Goal: Task Accomplishment & Management: Manage account settings

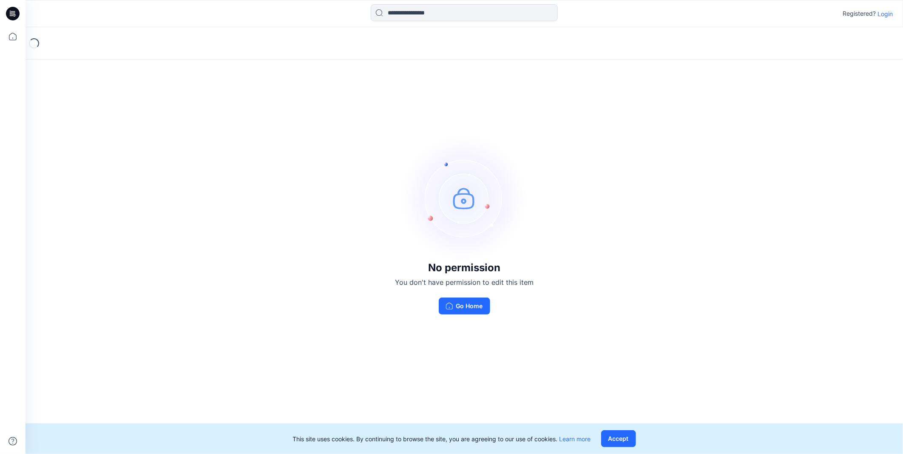
click at [892, 9] on p "Login" at bounding box center [885, 13] width 15 height 9
click at [892, 15] on p "Login" at bounding box center [885, 13] width 15 height 9
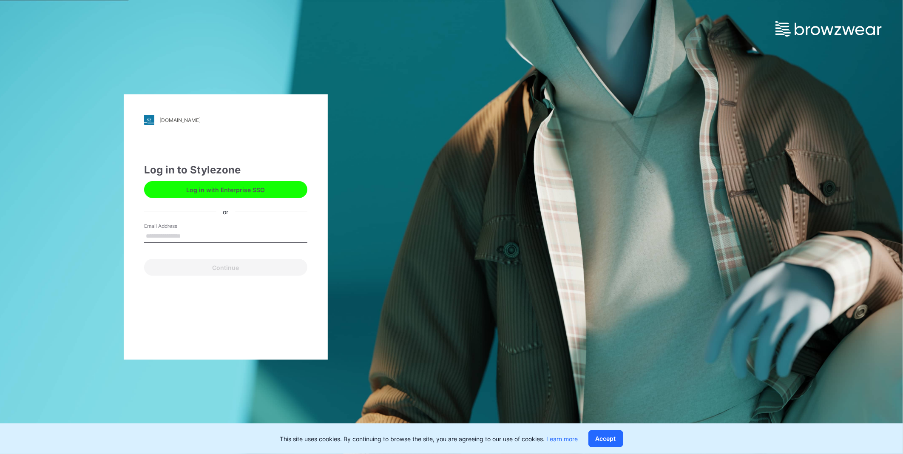
click at [180, 230] on div "Email Address" at bounding box center [225, 235] width 163 height 26
type input "**********"
click at [215, 266] on button "Continue" at bounding box center [225, 267] width 163 height 17
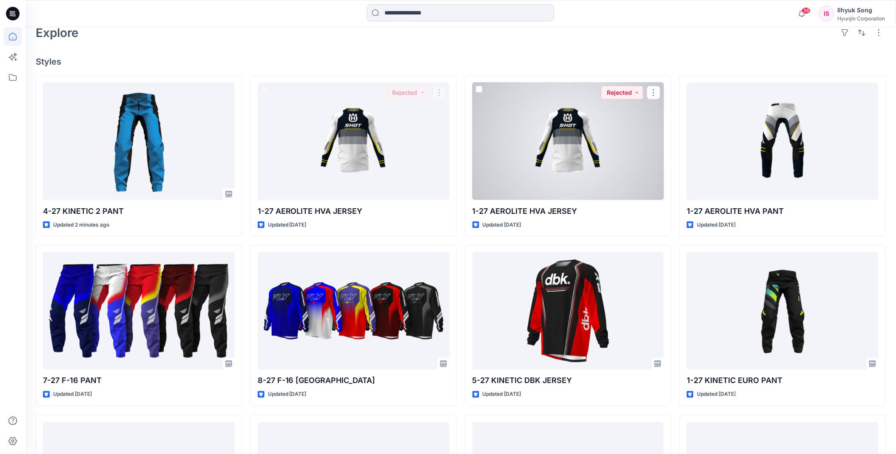
scroll to position [236, 0]
click at [426, 11] on input at bounding box center [460, 12] width 187 height 17
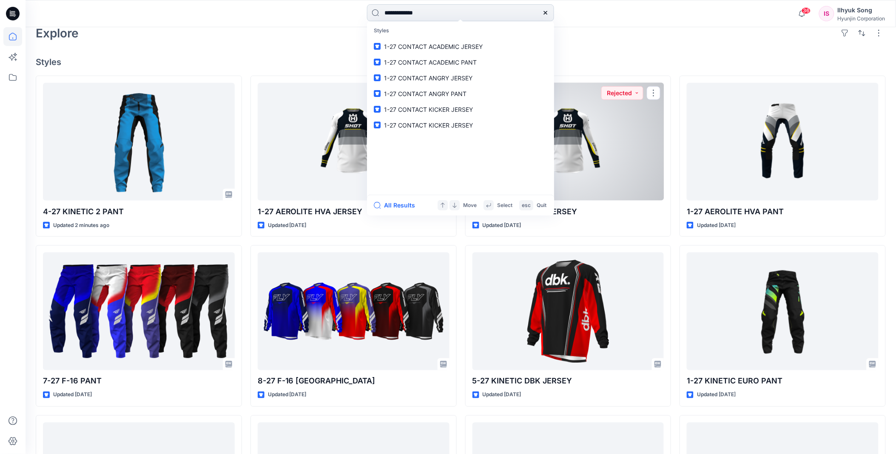
type input "**********"
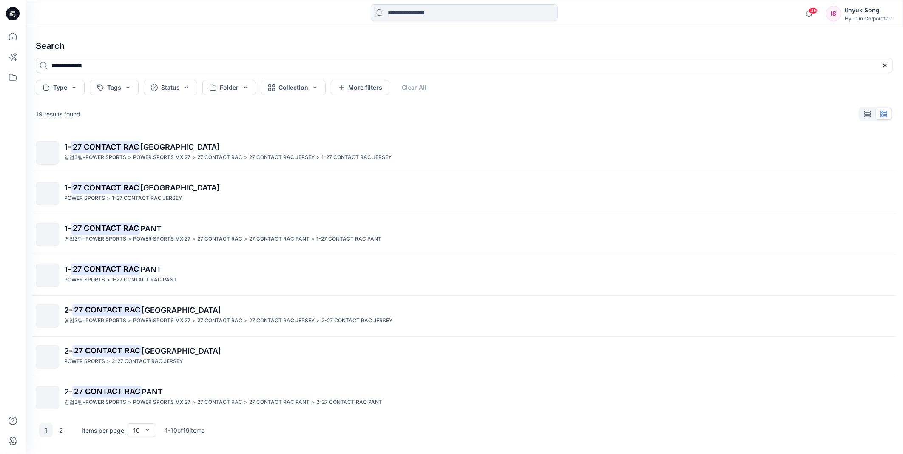
click at [152, 148] on span "[GEOGRAPHIC_DATA]" at bounding box center [180, 146] width 80 height 9
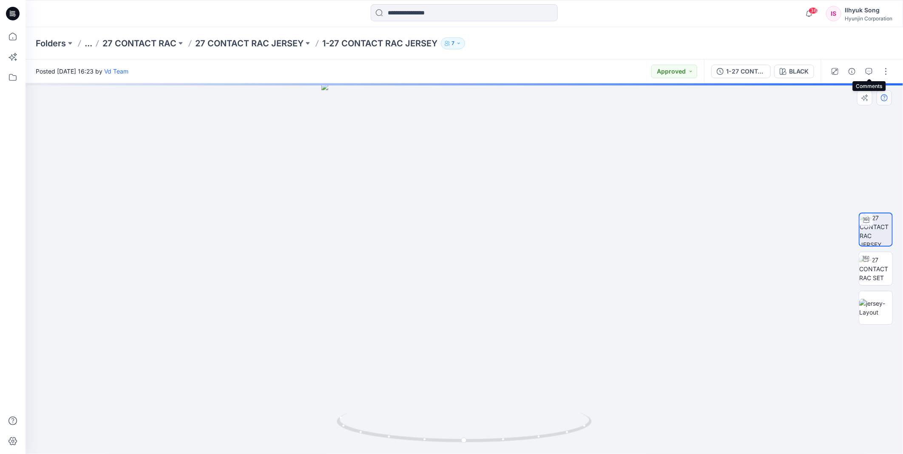
drag, startPoint x: 870, startPoint y: 70, endPoint x: 877, endPoint y: 93, distance: 23.5
click at [877, 96] on div "Posted [DATE] 16:23 by Vd Team Approved 1-27 CONTACT RAC JERSEY BLACK BLACK Loa…" at bounding box center [465, 257] width 878 height 395
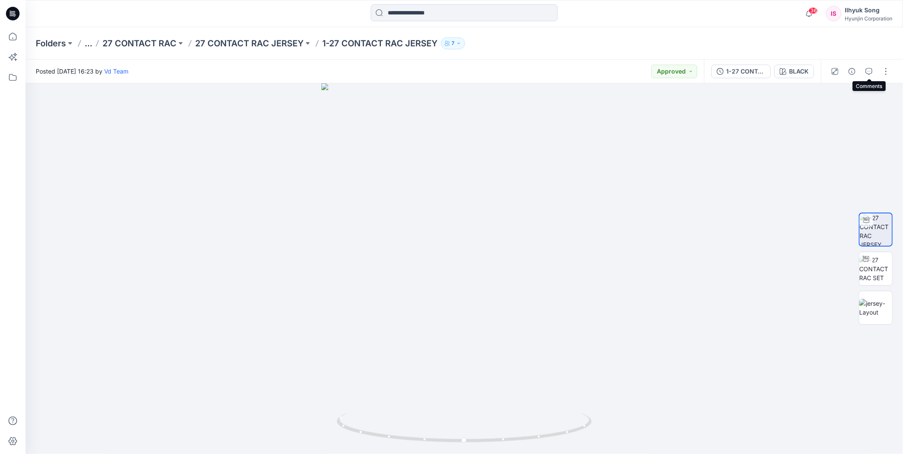
drag, startPoint x: 871, startPoint y: 73, endPoint x: 844, endPoint y: 69, distance: 27.4
click at [844, 69] on div at bounding box center [860, 72] width 79 height 24
click at [866, 70] on icon "button" at bounding box center [869, 71] width 7 height 7
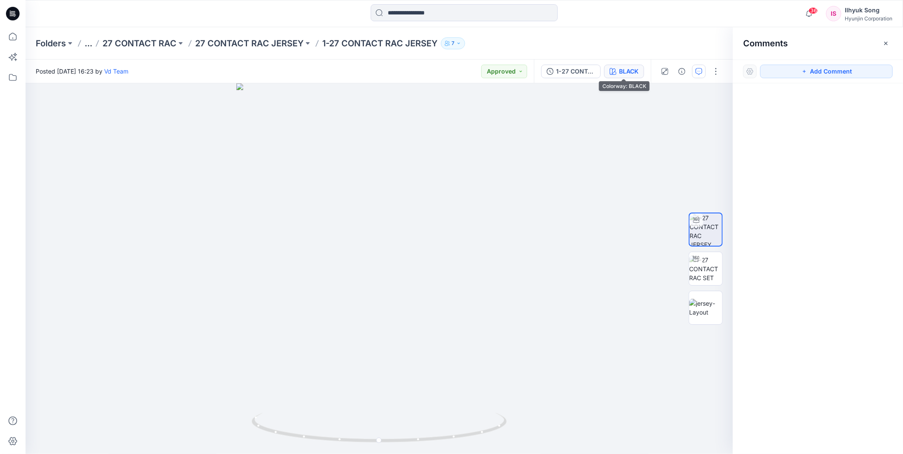
click at [631, 75] on div "BLACK" at bounding box center [629, 71] width 20 height 9
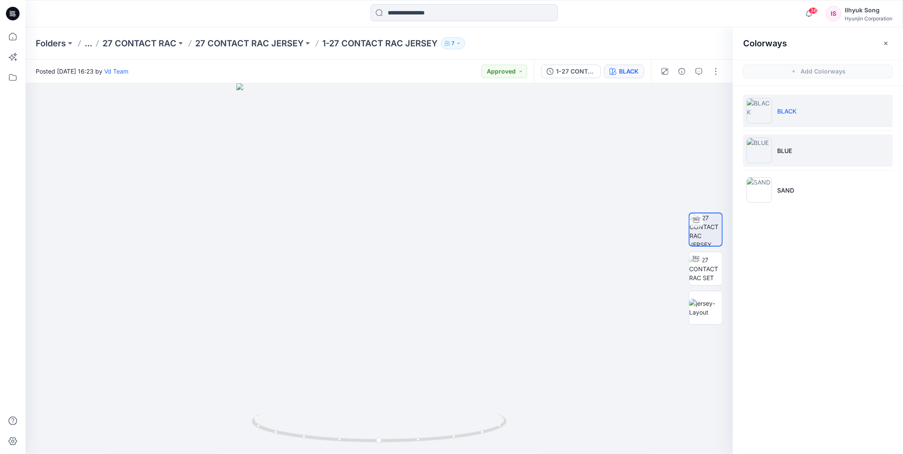
click at [799, 148] on li "BLUE" at bounding box center [818, 150] width 150 height 32
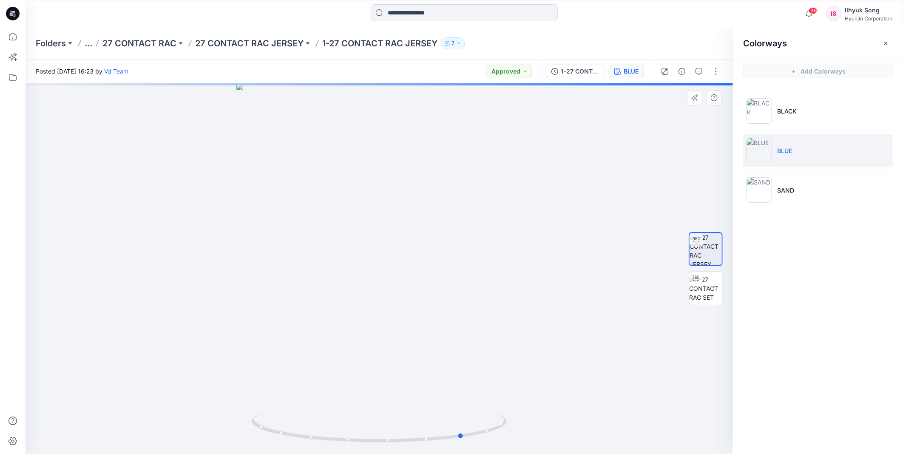
drag, startPoint x: 517, startPoint y: 206, endPoint x: 608, endPoint y: 209, distance: 91.9
click at [608, 209] on div at bounding box center [380, 268] width 708 height 371
click at [782, 197] on li "SAND" at bounding box center [818, 190] width 150 height 32
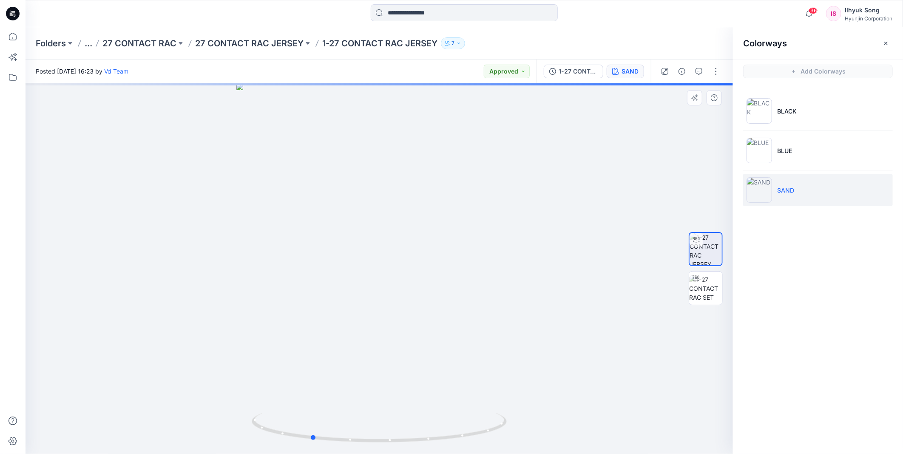
drag, startPoint x: 398, startPoint y: 245, endPoint x: 580, endPoint y: 256, distance: 183.2
click at [580, 256] on div at bounding box center [380, 268] width 708 height 371
click at [785, 148] on p "BLUE" at bounding box center [784, 150] width 15 height 9
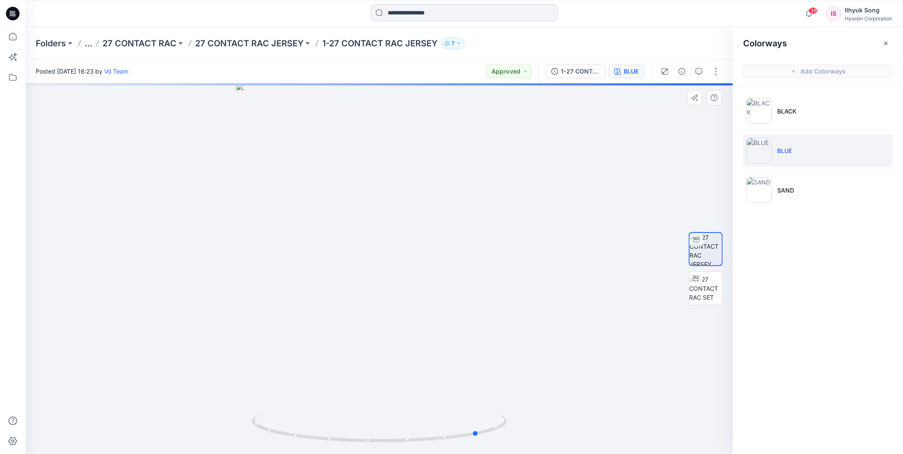
drag, startPoint x: 366, startPoint y: 267, endPoint x: 517, endPoint y: 256, distance: 152.2
click at [469, 276] on div at bounding box center [380, 268] width 708 height 371
click at [776, 111] on li "BLACK" at bounding box center [818, 111] width 150 height 32
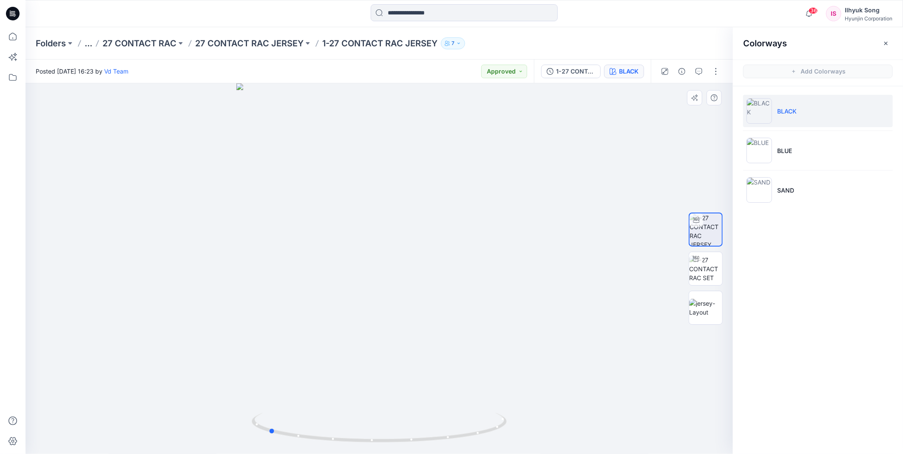
drag, startPoint x: 366, startPoint y: 234, endPoint x: 589, endPoint y: 240, distance: 223.7
click at [509, 239] on div at bounding box center [380, 268] width 708 height 371
click at [767, 149] on img at bounding box center [760, 151] width 26 height 26
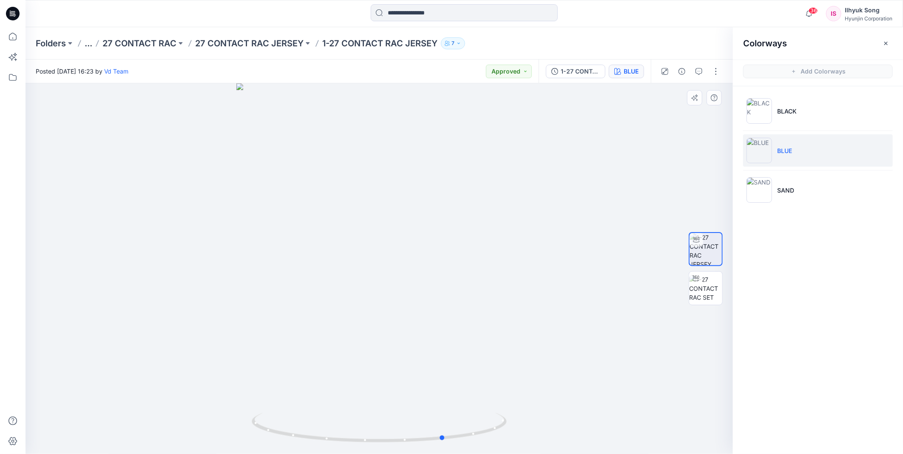
drag, startPoint x: 476, startPoint y: 194, endPoint x: 532, endPoint y: 195, distance: 55.3
click at [532, 195] on div at bounding box center [380, 268] width 708 height 371
click at [771, 193] on img at bounding box center [760, 190] width 26 height 26
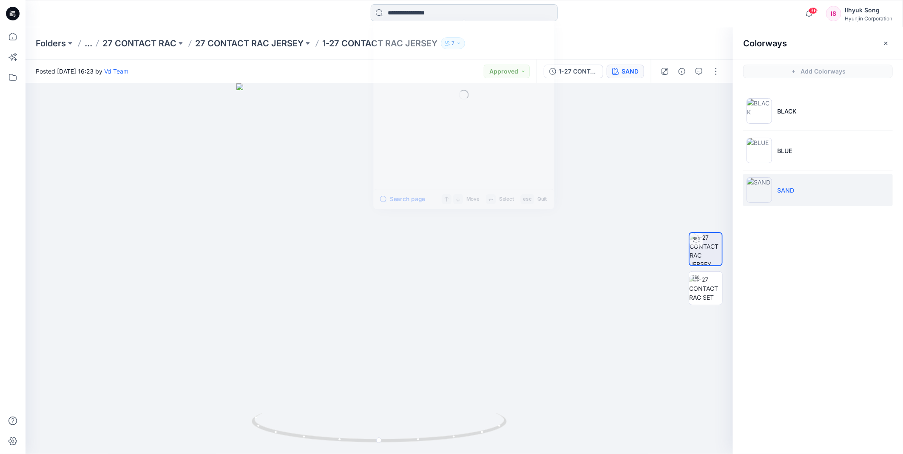
click at [453, 18] on input at bounding box center [464, 12] width 187 height 17
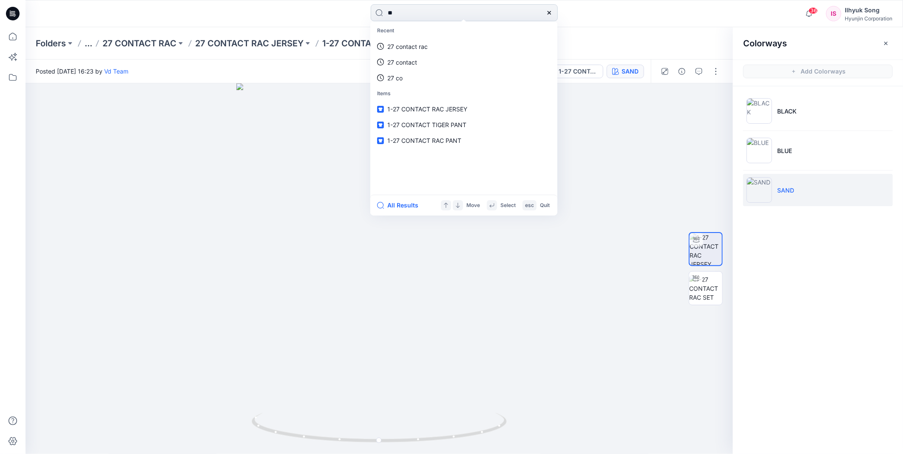
type input "*"
type input "**********"
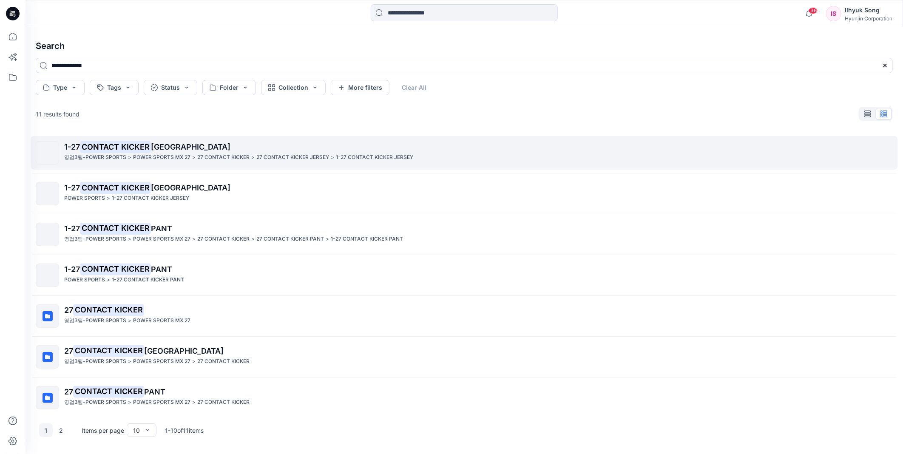
click at [159, 151] on p "1-27 CONTACT KICKER JERSEY" at bounding box center [478, 147] width 828 height 12
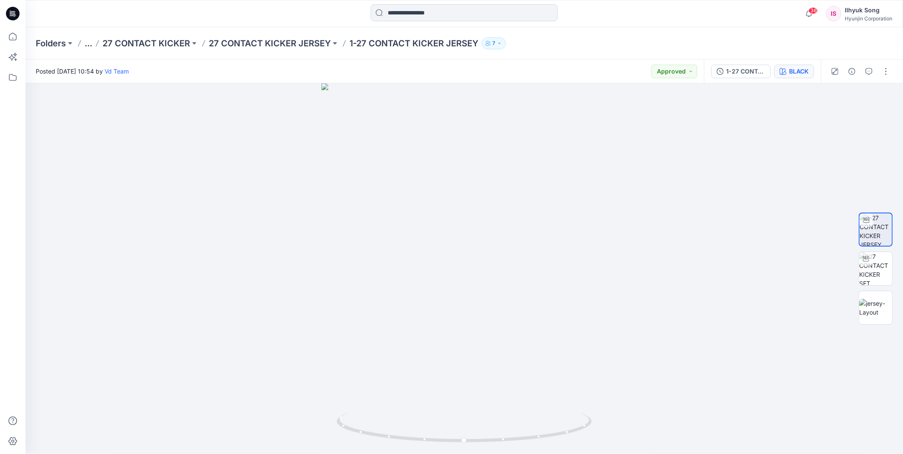
drag, startPoint x: 796, startPoint y: 80, endPoint x: 795, endPoint y: 76, distance: 4.3
click at [796, 80] on div "1-27 CONTACT KICKER JERSEY BLACK" at bounding box center [762, 72] width 117 height 24
click at [794, 71] on div "BLACK" at bounding box center [799, 71] width 20 height 9
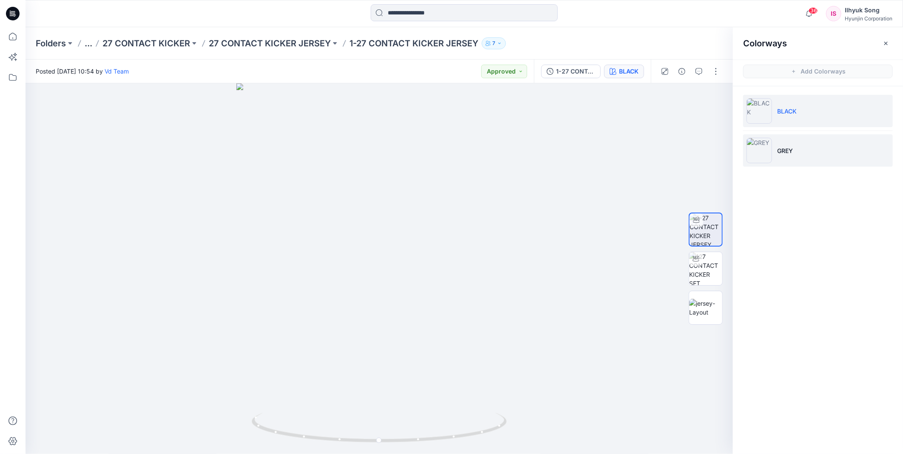
click at [785, 150] on p "GREY" at bounding box center [785, 150] width 16 height 9
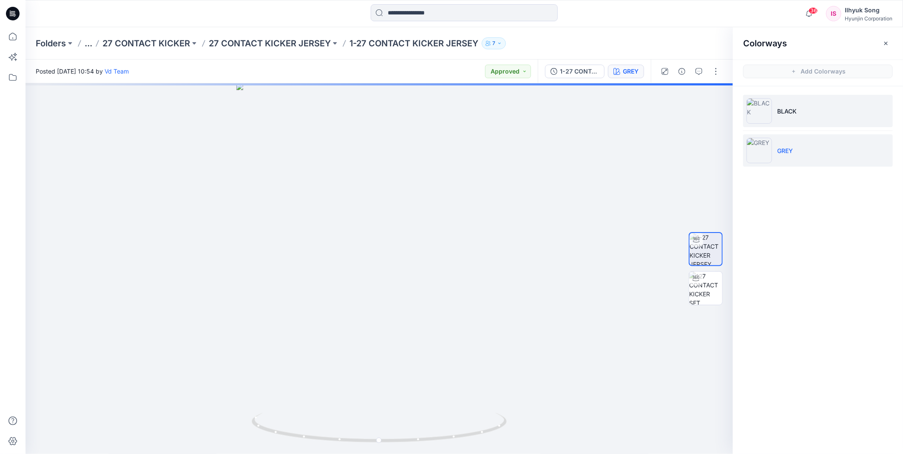
click at [789, 108] on p "BLACK" at bounding box center [787, 111] width 20 height 9
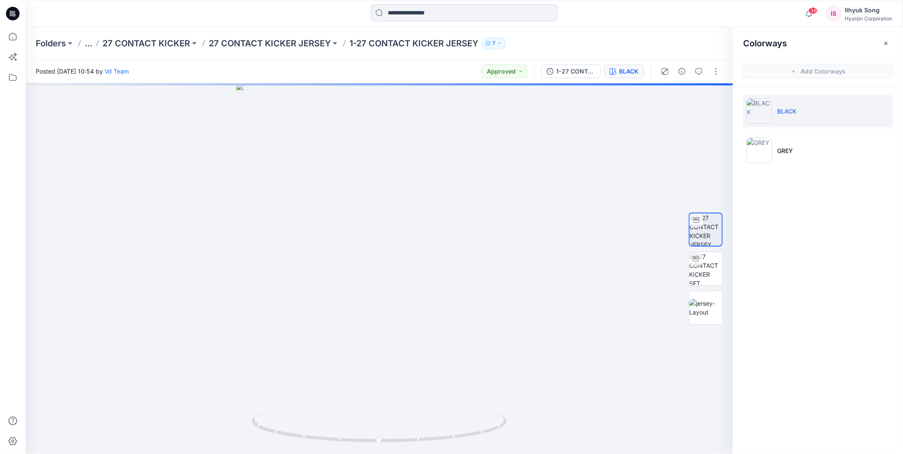
click at [793, 111] on p "BLACK" at bounding box center [787, 111] width 20 height 9
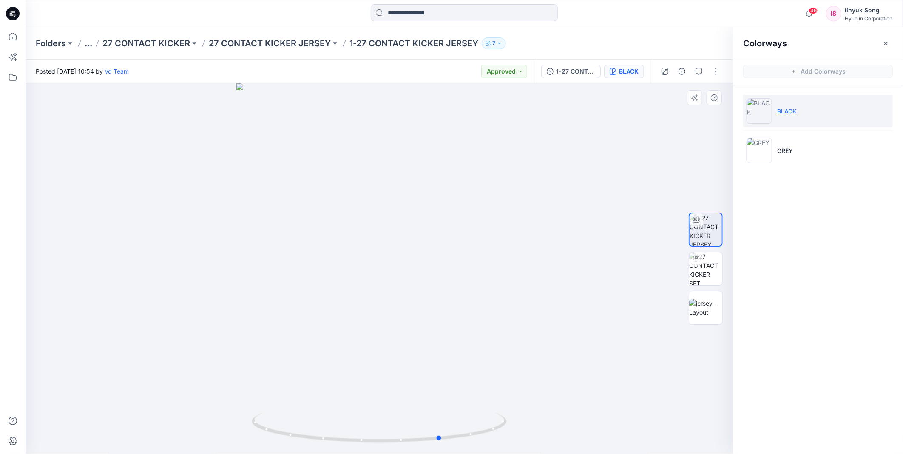
drag, startPoint x: 461, startPoint y: 232, endPoint x: 523, endPoint y: 231, distance: 62.1
click at [523, 231] on div at bounding box center [380, 268] width 708 height 371
drag, startPoint x: 327, startPoint y: 247, endPoint x: 614, endPoint y: 234, distance: 287.3
click at [614, 234] on div at bounding box center [380, 268] width 708 height 371
drag, startPoint x: 337, startPoint y: 262, endPoint x: 552, endPoint y: 245, distance: 215.4
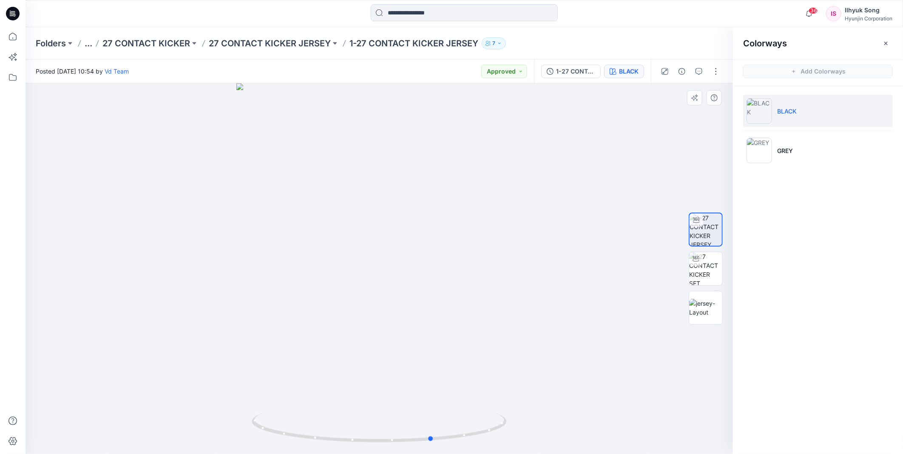
click at [552, 245] on div at bounding box center [380, 268] width 708 height 371
drag, startPoint x: 417, startPoint y: 256, endPoint x: 83, endPoint y: 276, distance: 334.4
click at [83, 276] on div at bounding box center [380, 268] width 708 height 371
drag, startPoint x: 318, startPoint y: 249, endPoint x: 185, endPoint y: 246, distance: 132.7
click at [185, 246] on div at bounding box center [380, 268] width 708 height 371
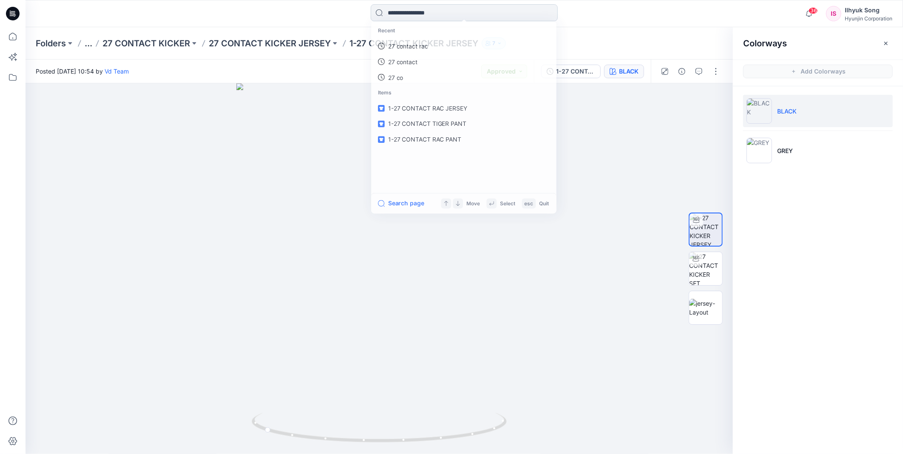
click at [458, 12] on input at bounding box center [464, 12] width 187 height 17
type input "*"
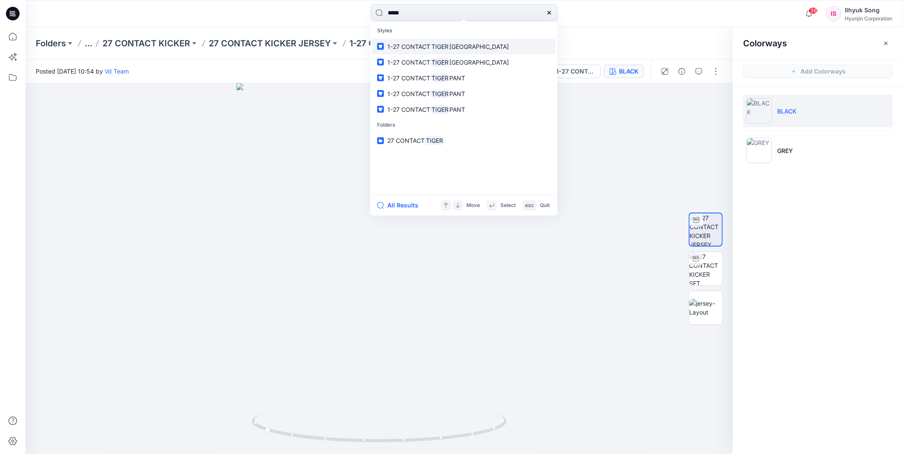
type input "*****"
click at [466, 48] on span "[GEOGRAPHIC_DATA]" at bounding box center [480, 46] width 60 height 7
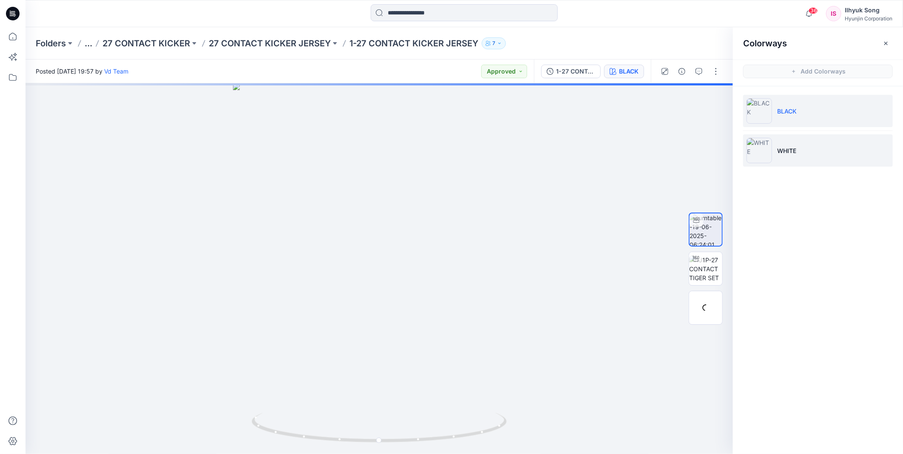
click at [774, 153] on li "WHITE" at bounding box center [818, 150] width 150 height 32
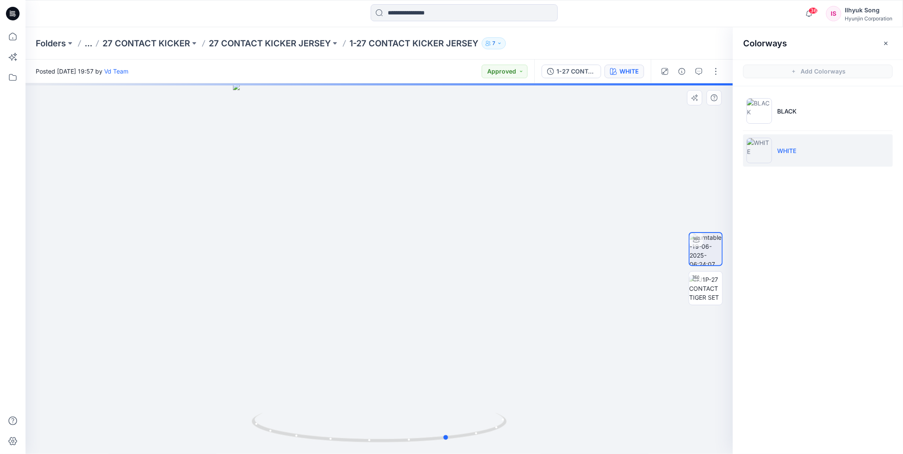
drag, startPoint x: 606, startPoint y: 164, endPoint x: 675, endPoint y: 163, distance: 69.3
click at [675, 163] on div at bounding box center [380, 268] width 708 height 371
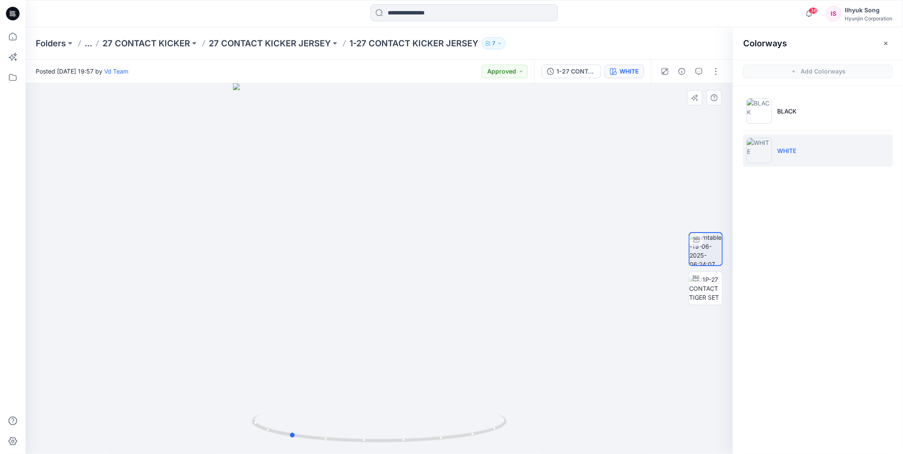
drag, startPoint x: 399, startPoint y: 247, endPoint x: 495, endPoint y: 246, distance: 96.1
click at [495, 246] on div at bounding box center [380, 268] width 708 height 371
drag, startPoint x: 418, startPoint y: 252, endPoint x: 505, endPoint y: 247, distance: 86.4
click at [505, 247] on div at bounding box center [380, 268] width 708 height 371
drag, startPoint x: 487, startPoint y: 227, endPoint x: 480, endPoint y: 240, distance: 13.9
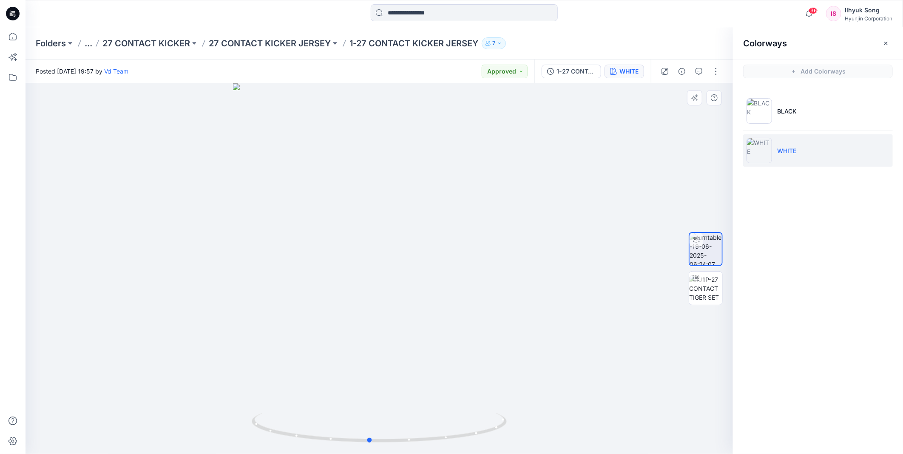
click at [480, 240] on div at bounding box center [380, 268] width 708 height 371
click at [766, 109] on img at bounding box center [760, 111] width 26 height 26
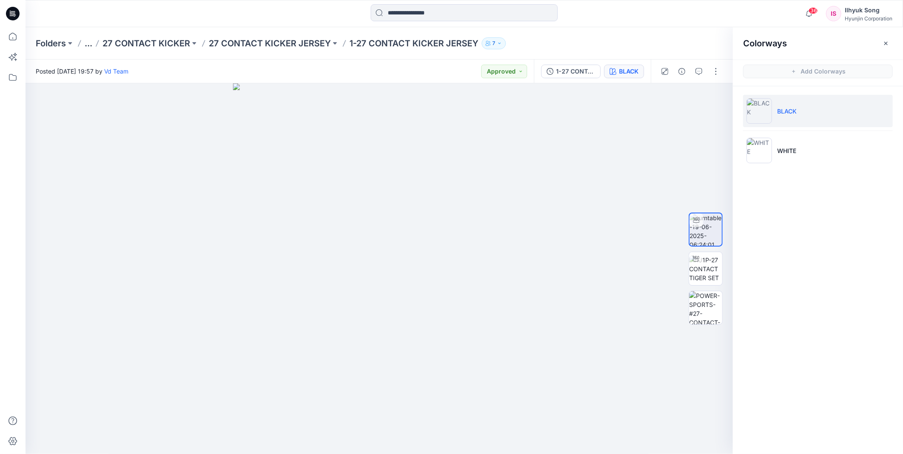
click at [780, 114] on p "BLACK" at bounding box center [787, 111] width 20 height 9
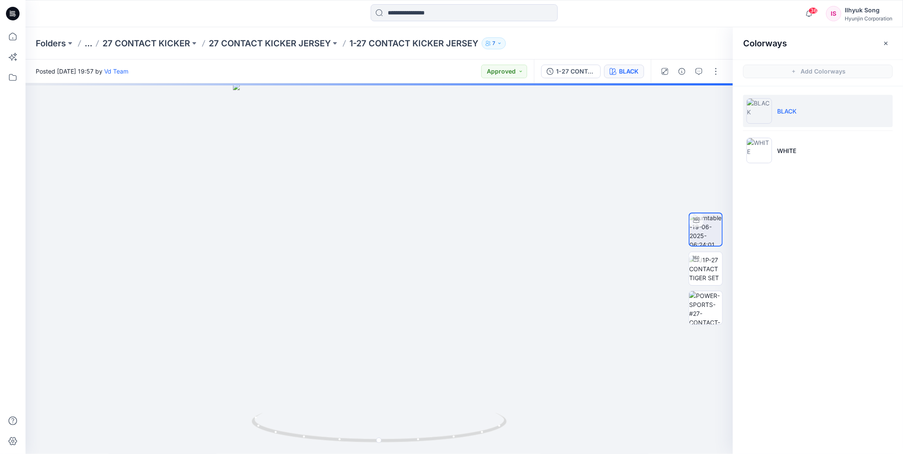
click at [759, 119] on img at bounding box center [760, 111] width 26 height 26
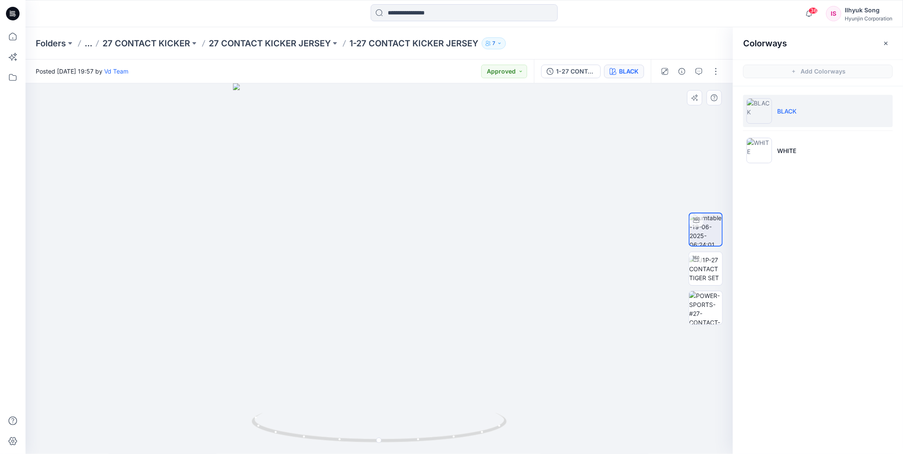
drag, startPoint x: 322, startPoint y: 262, endPoint x: 617, endPoint y: 254, distance: 294.8
drag, startPoint x: 620, startPoint y: 239, endPoint x: 539, endPoint y: 257, distance: 83.3
click at [539, 257] on div at bounding box center [380, 268] width 708 height 371
drag, startPoint x: 372, startPoint y: 279, endPoint x: 595, endPoint y: 260, distance: 224.5
click at [601, 262] on div at bounding box center [380, 268] width 708 height 371
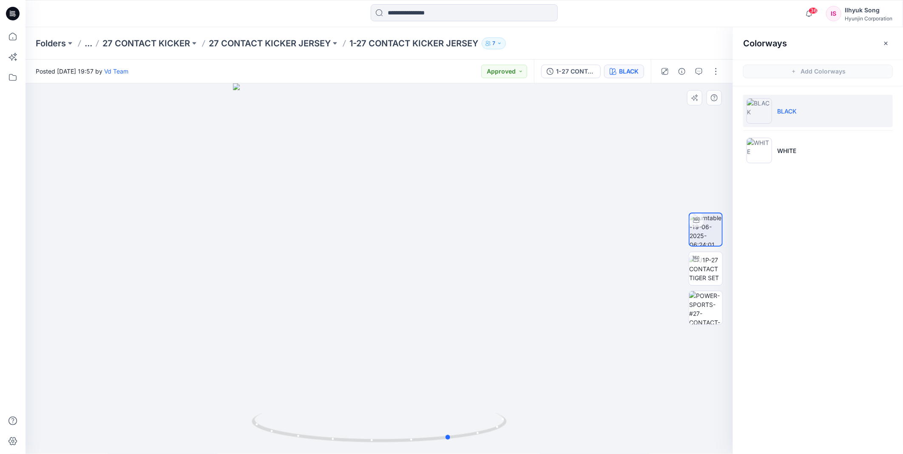
drag, startPoint x: 407, startPoint y: 257, endPoint x: 184, endPoint y: 248, distance: 223.4
click at [184, 248] on div at bounding box center [380, 268] width 708 height 371
drag, startPoint x: 402, startPoint y: 272, endPoint x: 363, endPoint y: 264, distance: 40.0
click at [363, 264] on div at bounding box center [380, 268] width 708 height 371
